Goal: Navigation & Orientation: Find specific page/section

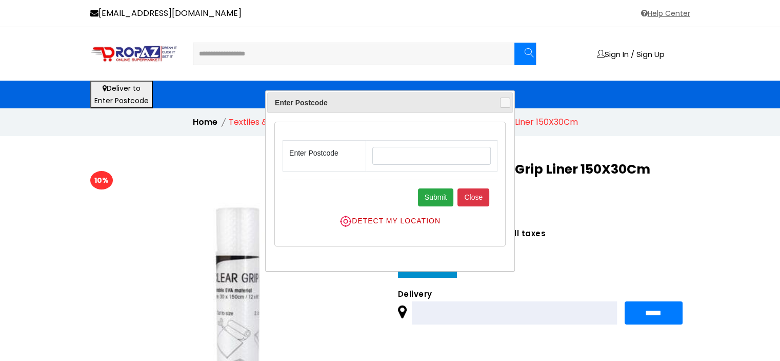
drag, startPoint x: 769, startPoint y: 218, endPoint x: 763, endPoint y: 218, distance: 6.2
click at [769, 218] on div "10% £ 1.80" at bounding box center [390, 345] width 780 height 419
click at [480, 197] on button "Close" at bounding box center [473, 197] width 32 height 18
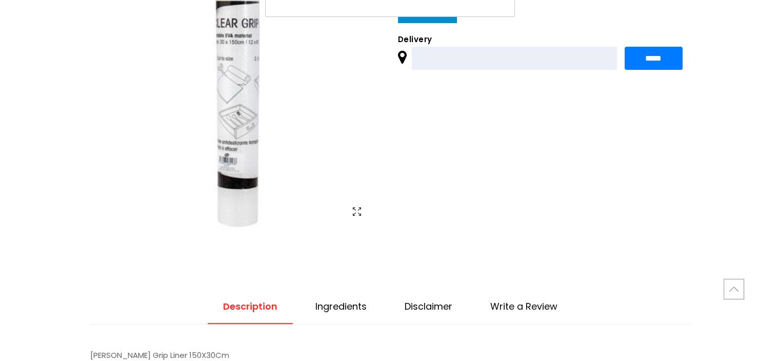
scroll to position [256, 0]
